Goal: Transaction & Acquisition: Download file/media

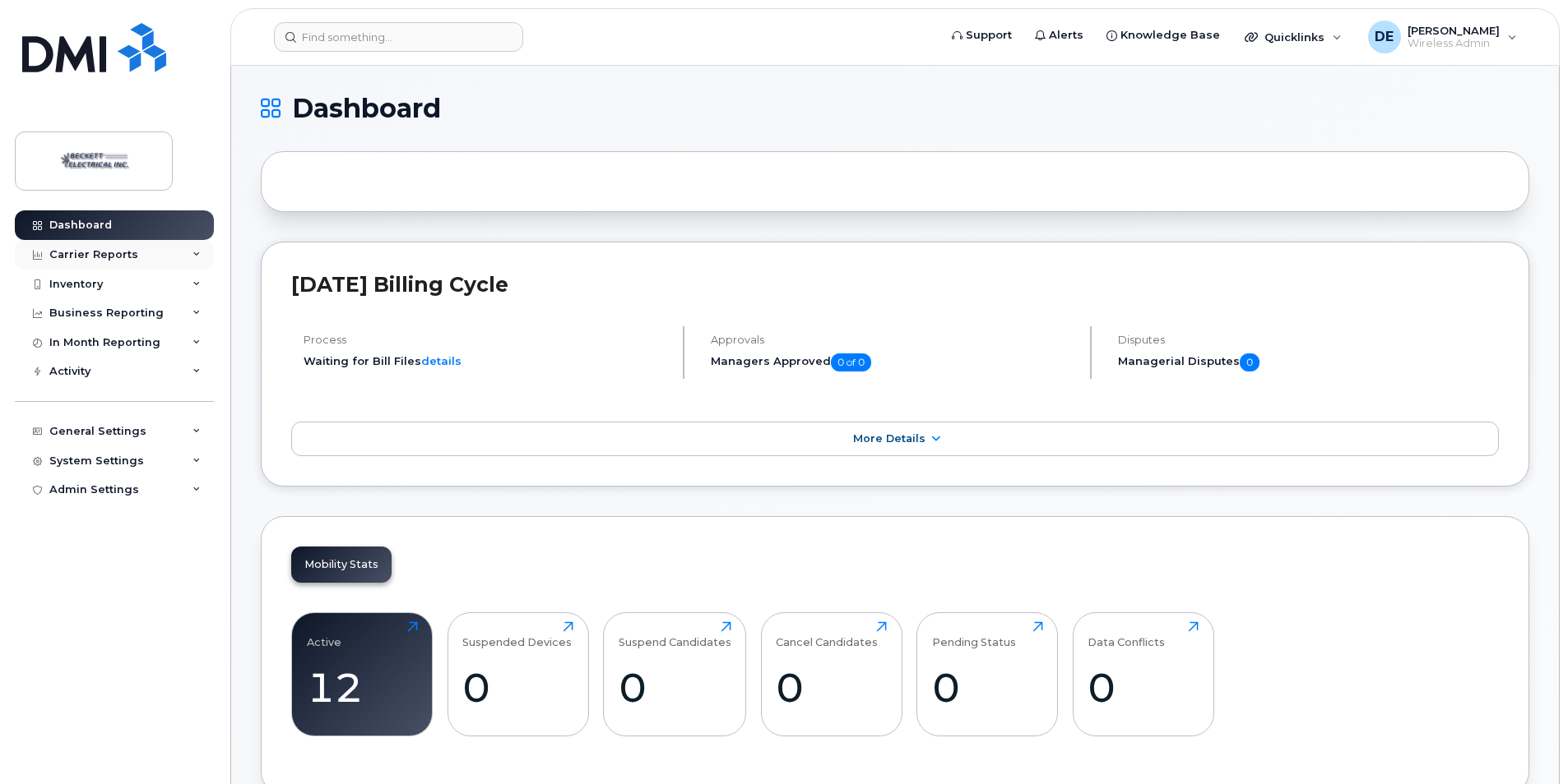
click at [93, 252] on div "Carrier Reports" at bounding box center [94, 255] width 89 height 13
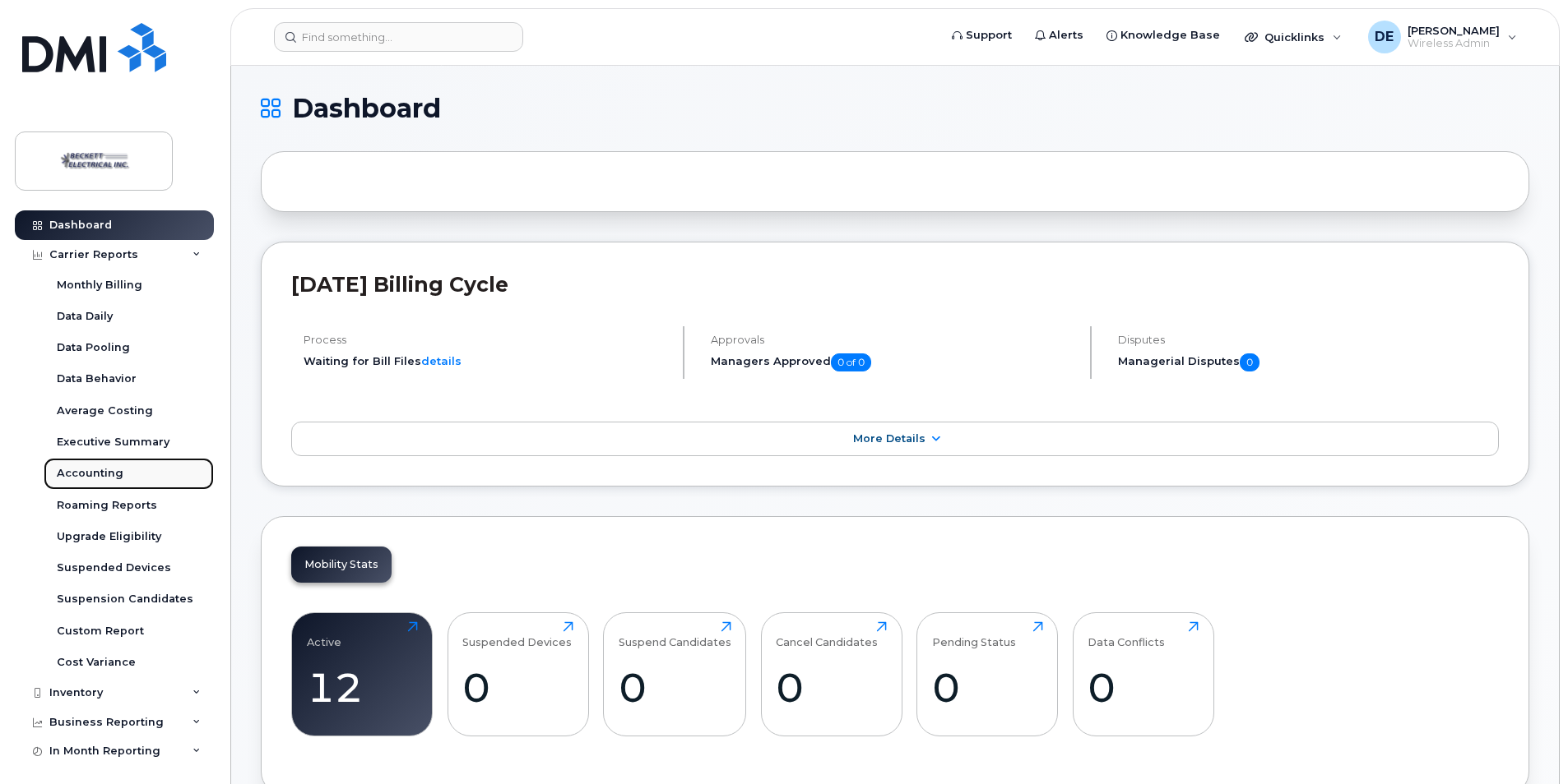
click at [92, 473] on div "Accounting" at bounding box center [90, 474] width 67 height 15
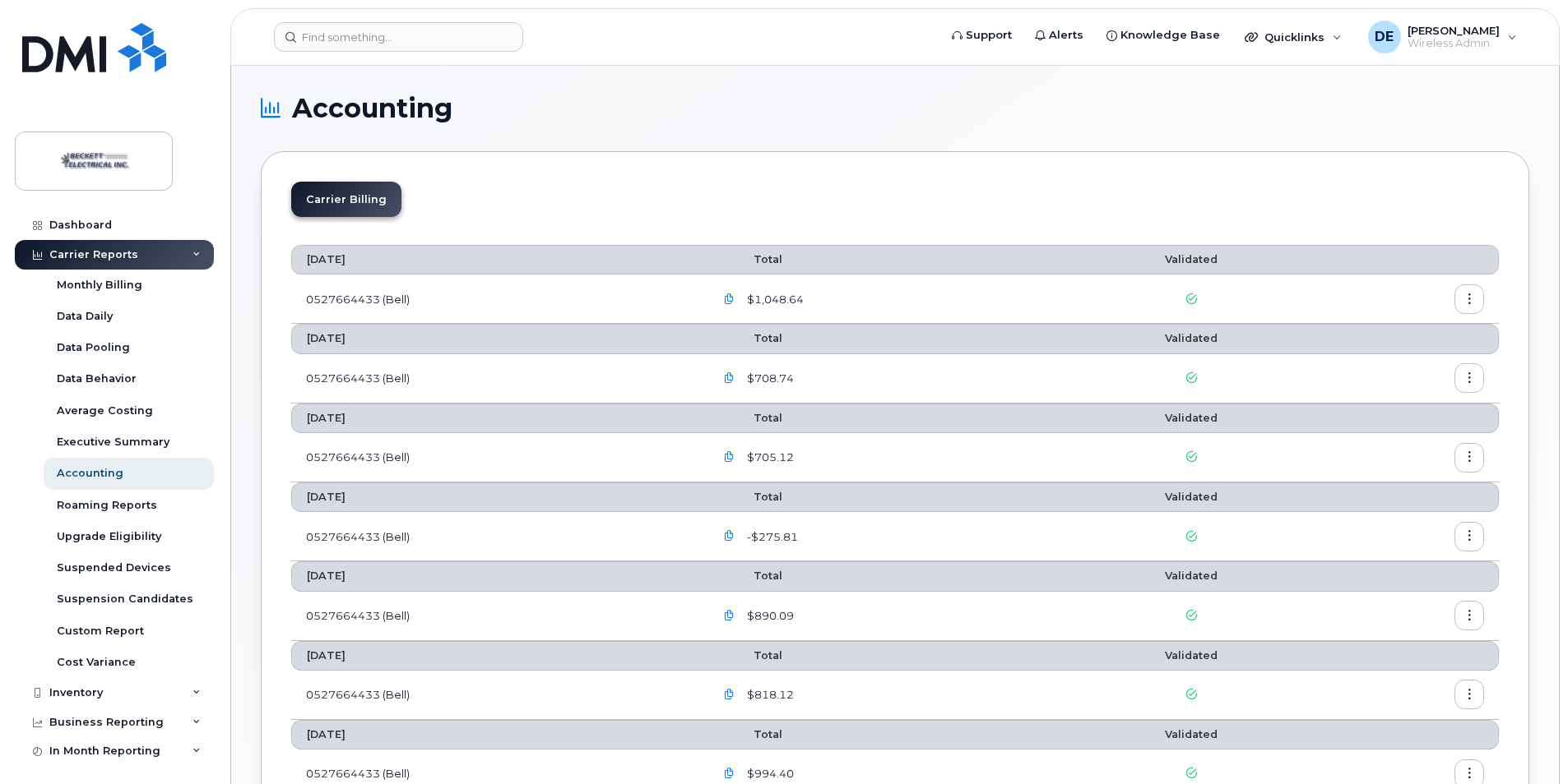
click at [786, 305] on span "$1,048.64" at bounding box center [774, 300] width 60 height 16
click at [735, 300] on icon "button" at bounding box center [729, 300] width 11 height 11
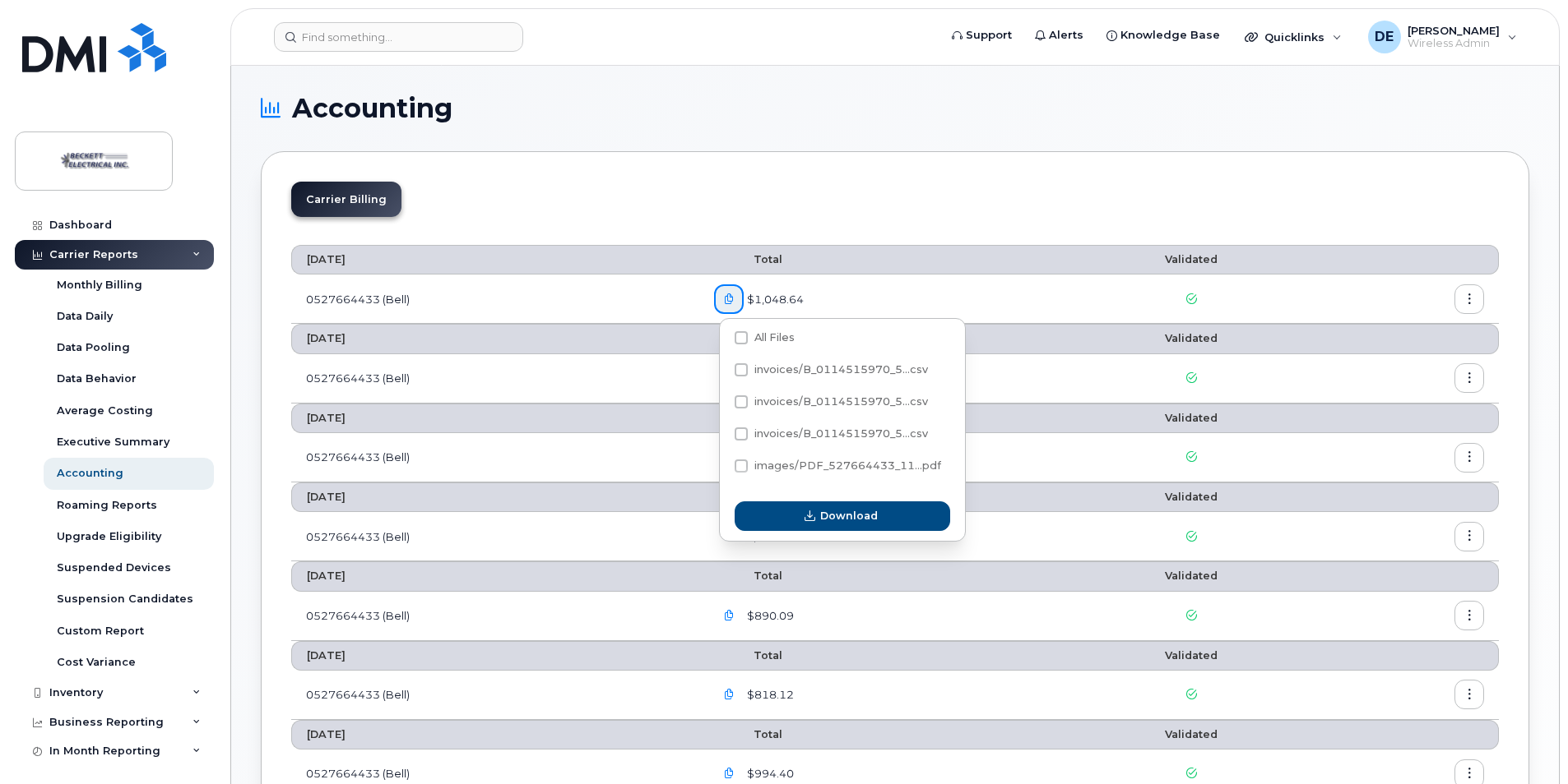
click at [541, 297] on td "0527664433 (Bell)" at bounding box center [495, 300] width 408 height 50
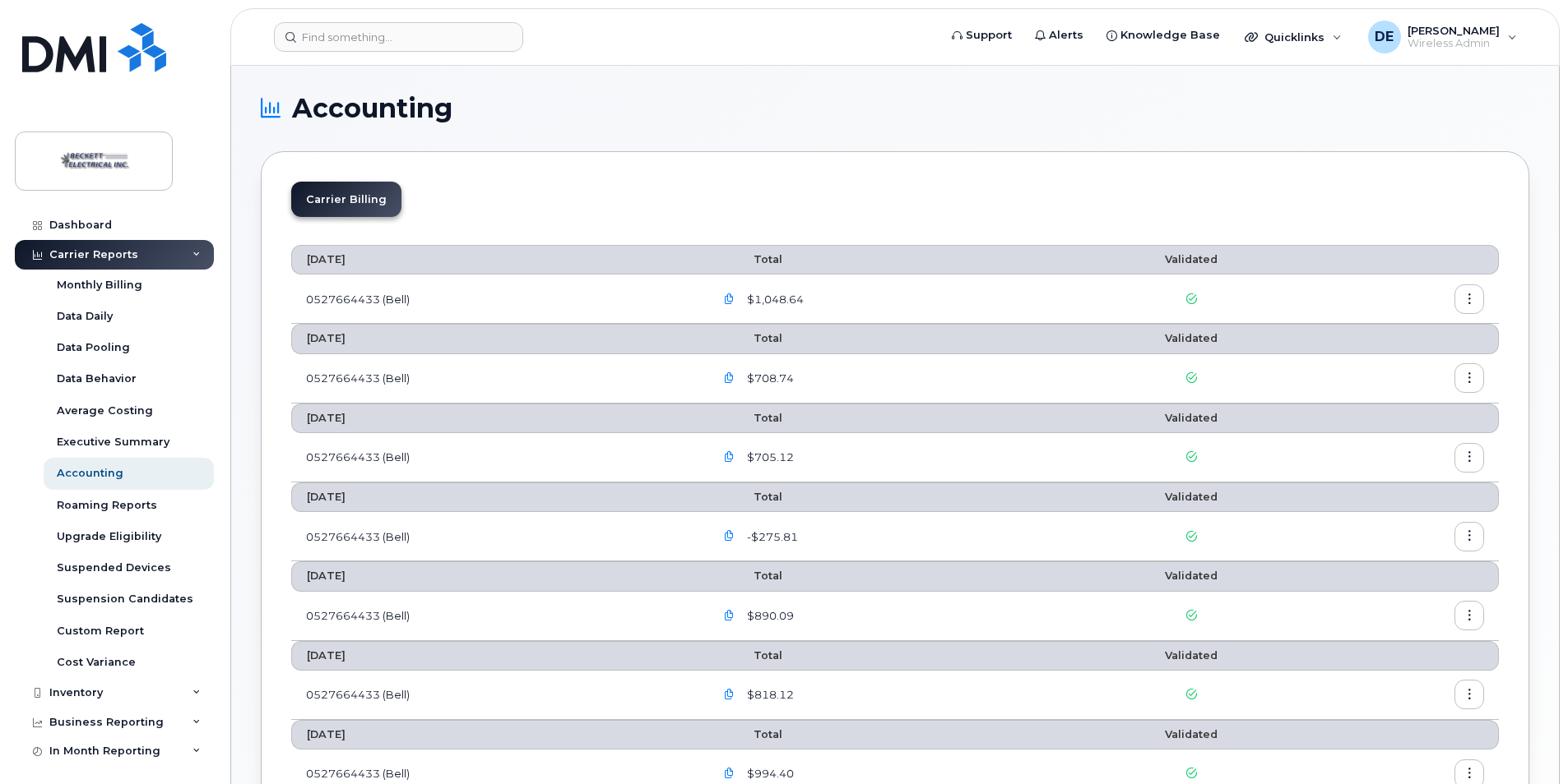
click at [1475, 300] on button "button" at bounding box center [1469, 299] width 29 height 29
click at [768, 298] on span "$1,048.64" at bounding box center [774, 300] width 60 height 16
click at [734, 300] on icon "button" at bounding box center [729, 300] width 11 height 11
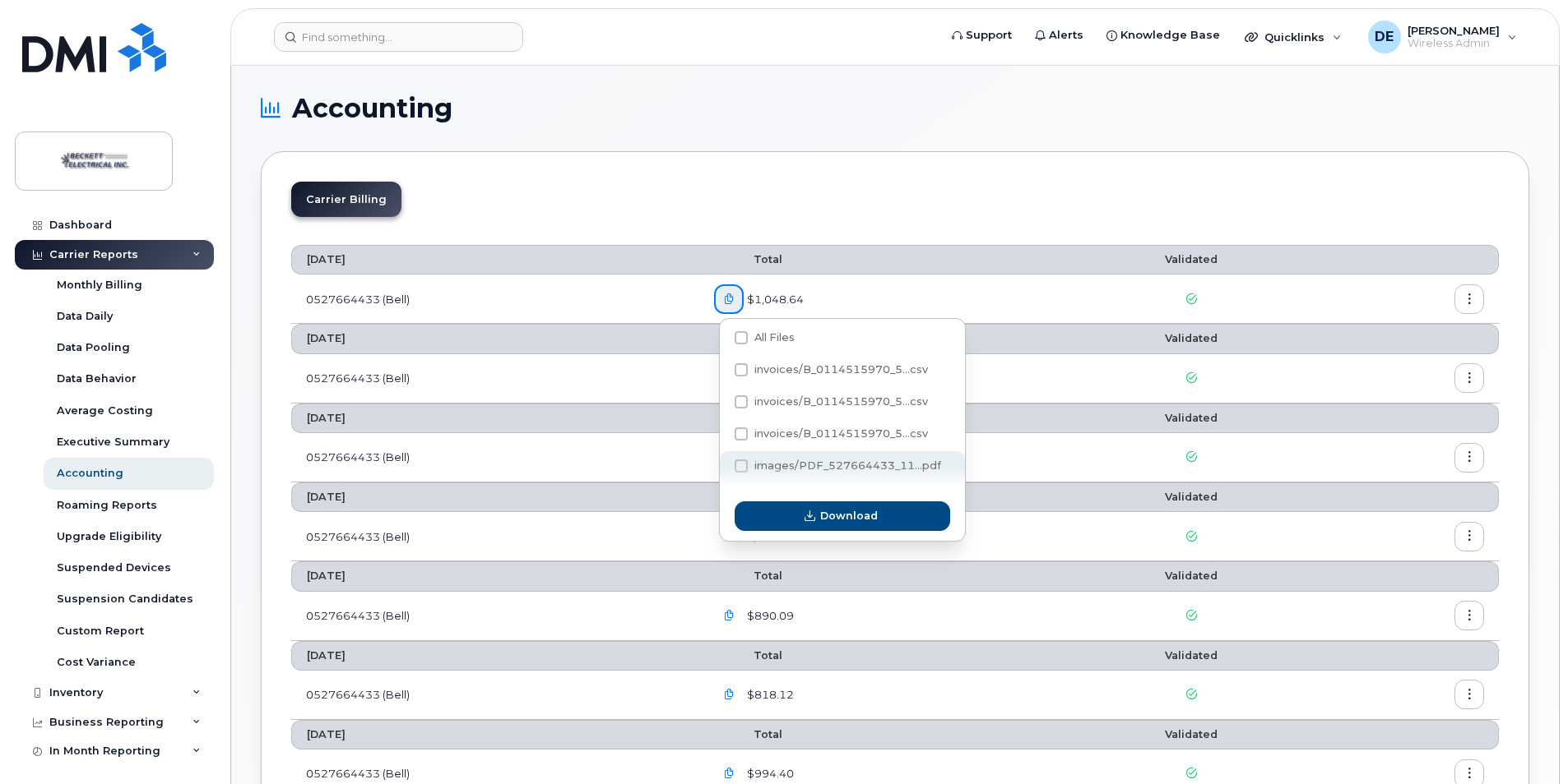
click at [796, 465] on span "images/PDF_527664433_11...pdf" at bounding box center [847, 466] width 186 height 12
click at [723, 465] on input "images/PDF_527664433_11...pdf" at bounding box center [719, 466] width 8 height 8
checkbox input "true"
click at [830, 516] on span "Download" at bounding box center [848, 516] width 58 height 16
